Goal: Book appointment/travel/reservation

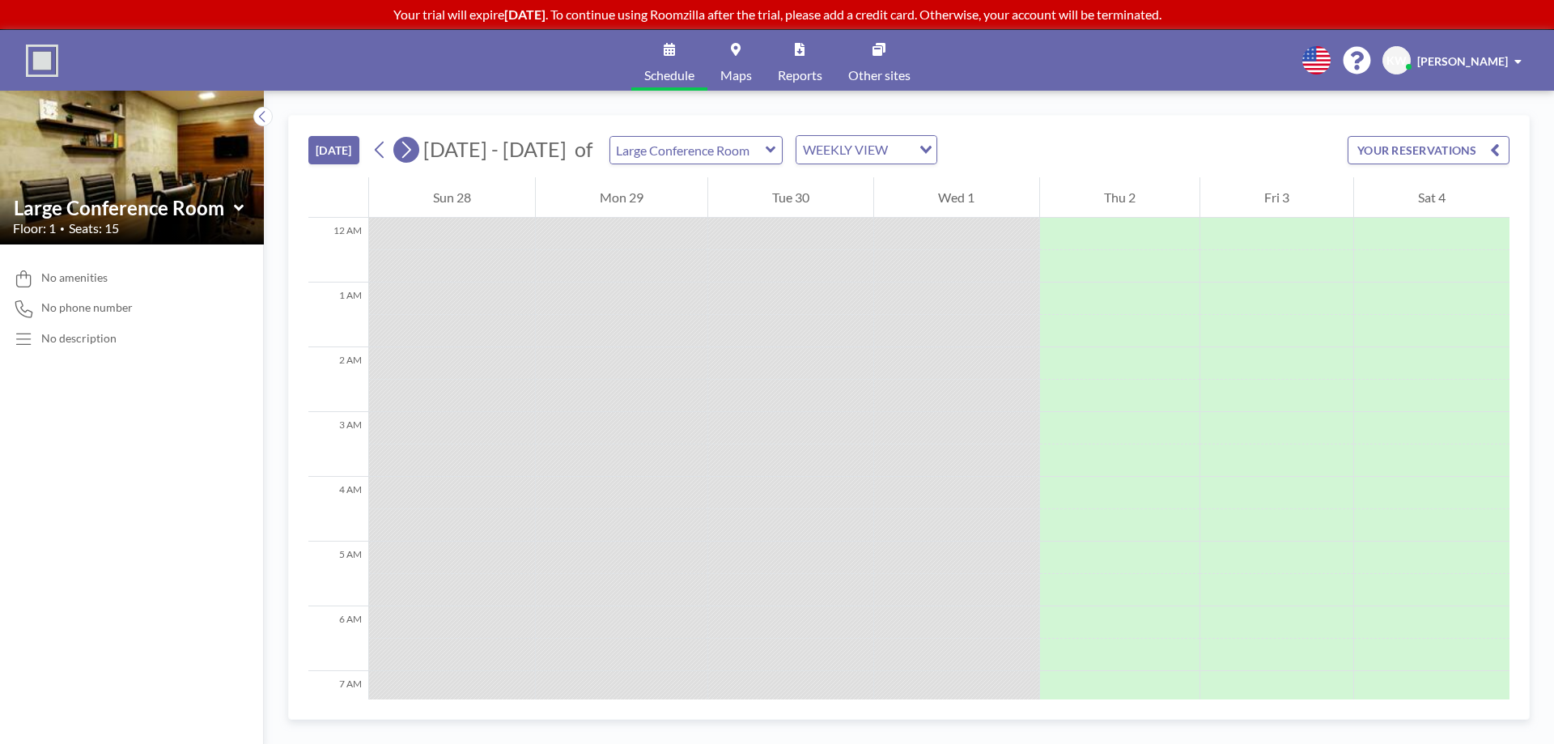
click at [414, 155] on icon at bounding box center [405, 150] width 15 height 24
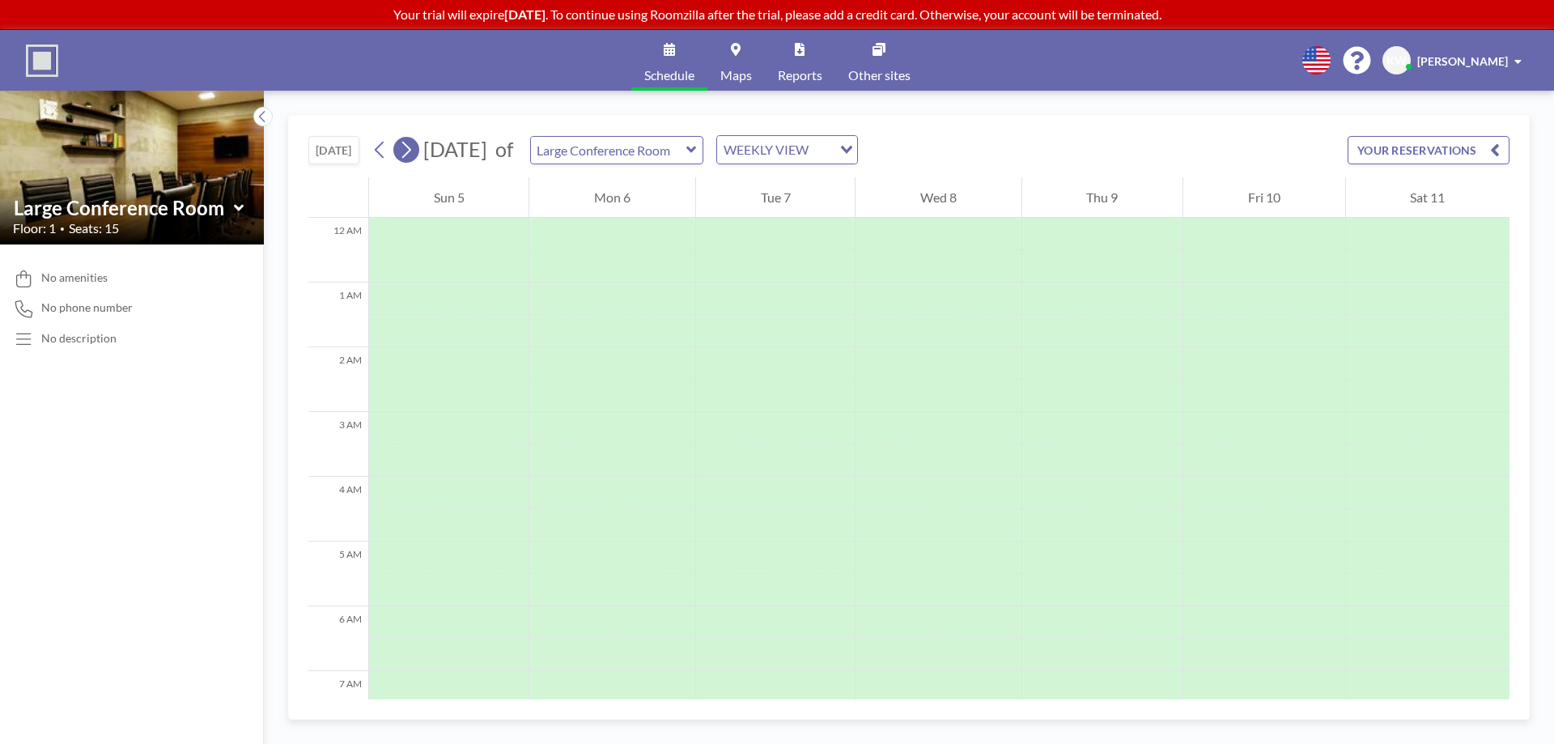
click at [414, 155] on icon at bounding box center [405, 150] width 15 height 24
click at [375, 141] on icon at bounding box center [379, 150] width 15 height 24
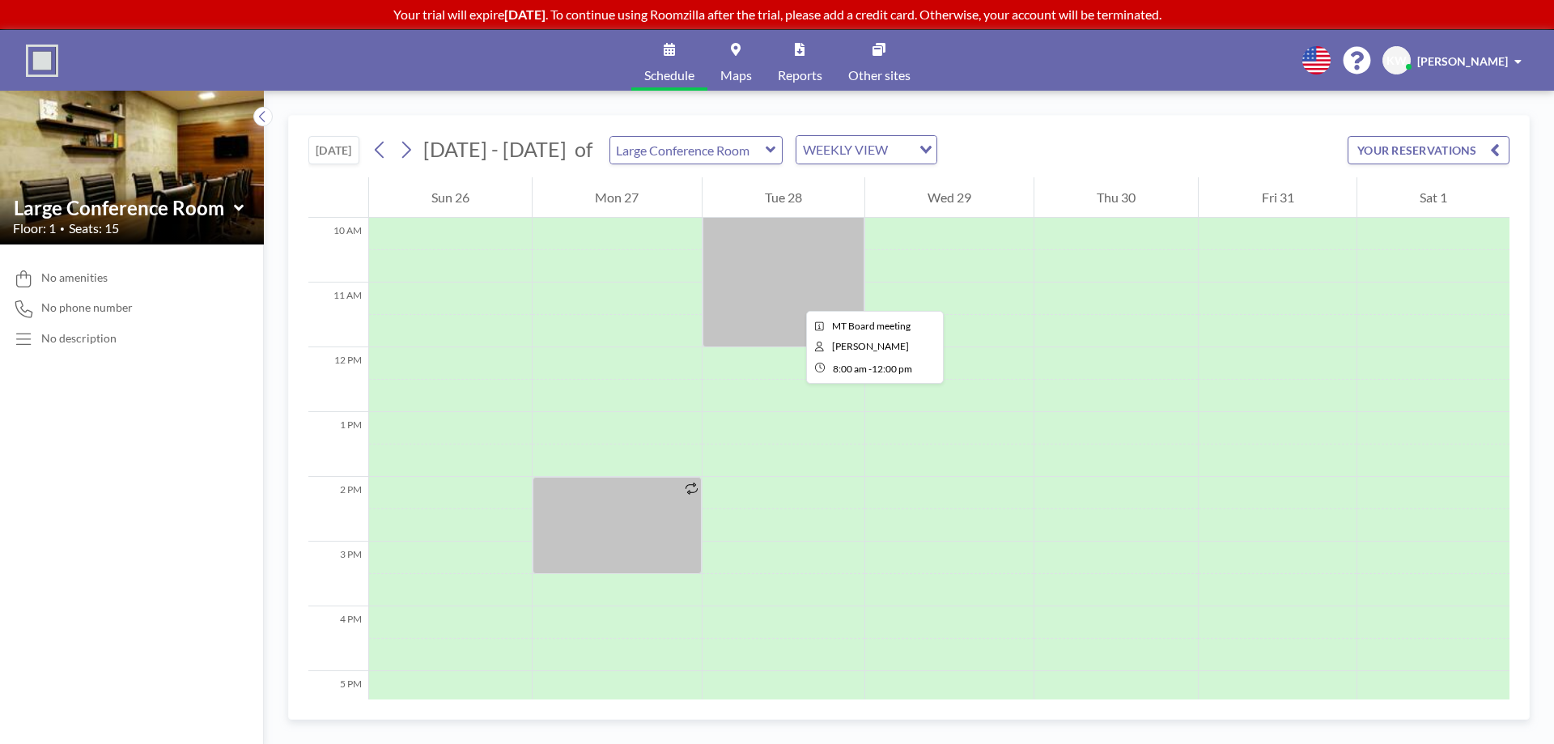
scroll to position [486, 0]
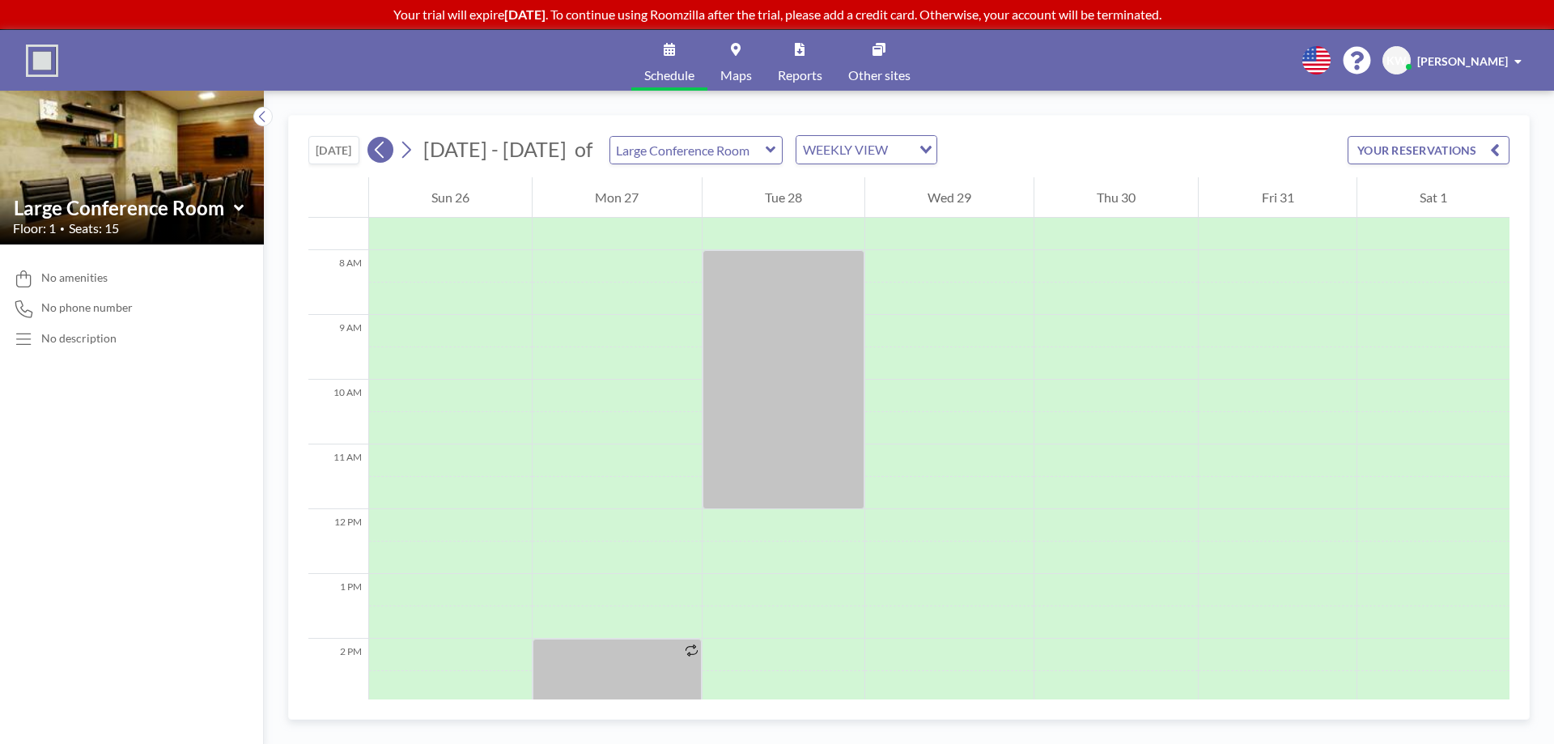
click at [381, 148] on icon at bounding box center [379, 150] width 9 height 17
